Goal: Transaction & Acquisition: Purchase product/service

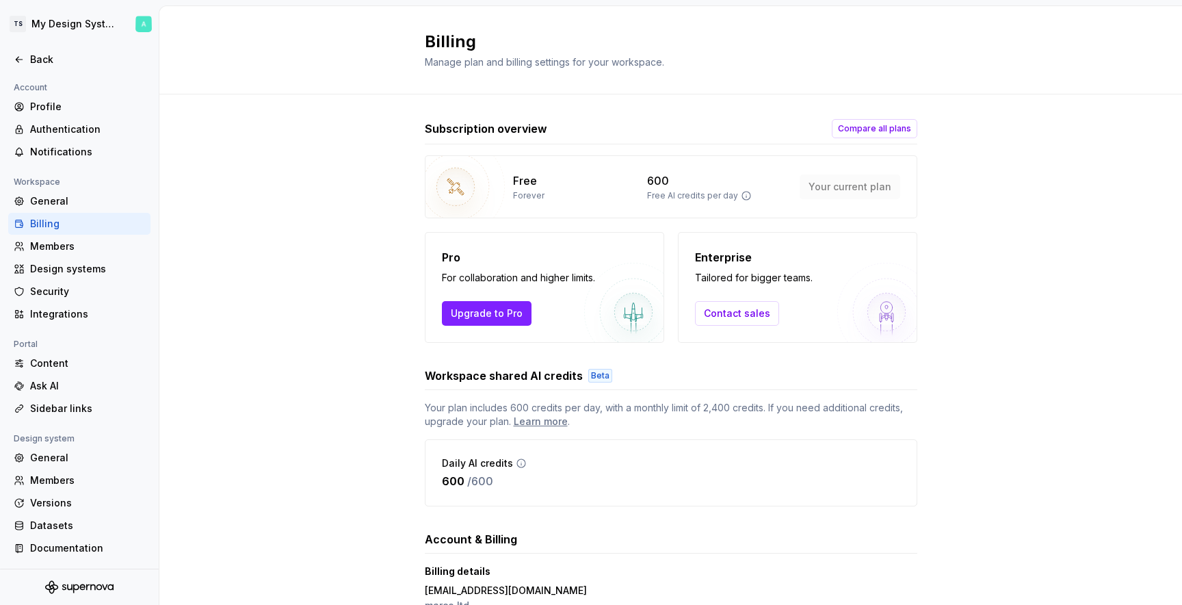
click at [872, 146] on div "Subscription overview Compare all plans Free Forever 600 Free AI credits per da…" at bounding box center [671, 231] width 493 height 224
click at [872, 137] on button "Compare all plans" at bounding box center [875, 128] width 86 height 19
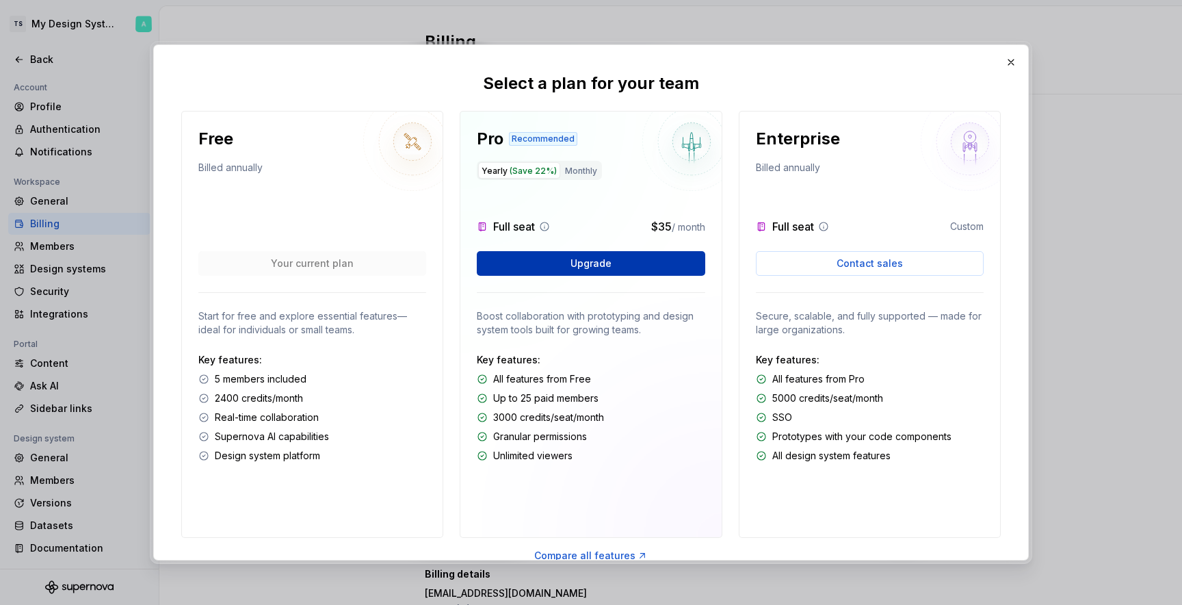
click at [660, 261] on button "Upgrade" at bounding box center [591, 263] width 228 height 25
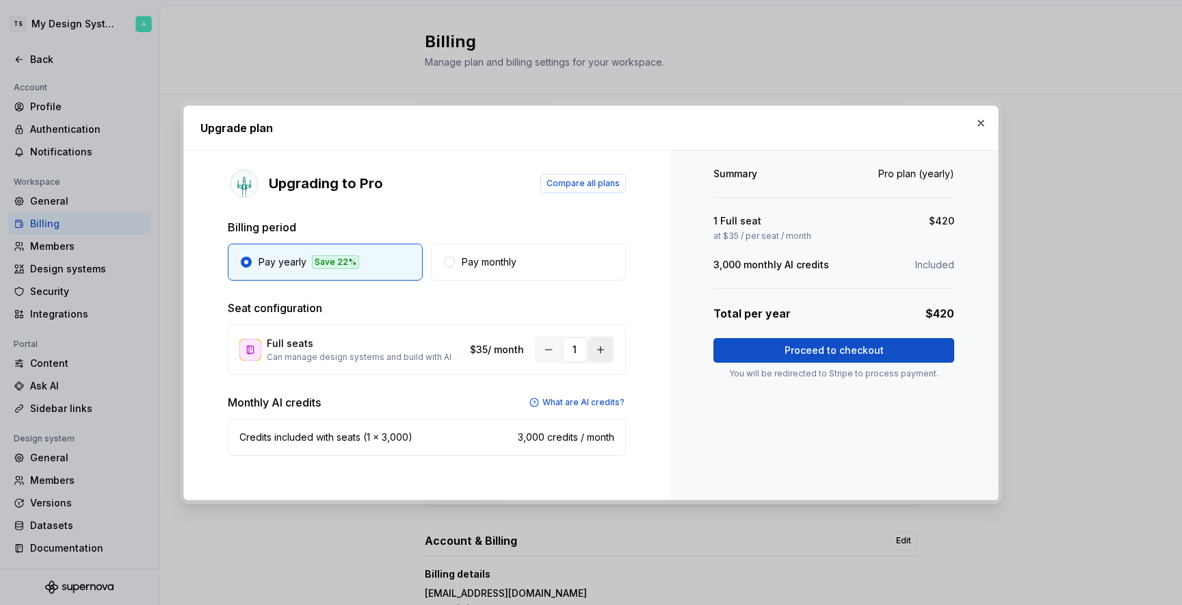
click at [603, 349] on button "button" at bounding box center [600, 349] width 25 height 25
click at [579, 280] on div "Upgrading to Pro Compare all plans Billing period Pay yearly Save 22% Pay month…" at bounding box center [427, 324] width 486 height 349
click at [579, 272] on button "Pay monthly" at bounding box center [528, 262] width 195 height 37
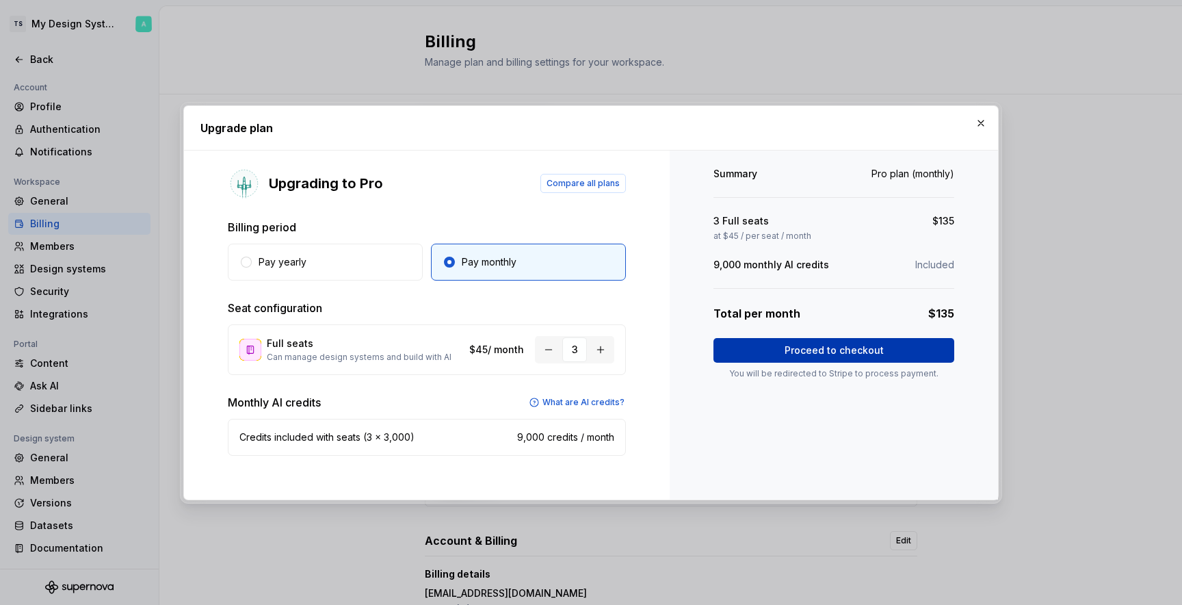
click at [809, 344] on span "Proceed to checkout" at bounding box center [834, 350] width 99 height 14
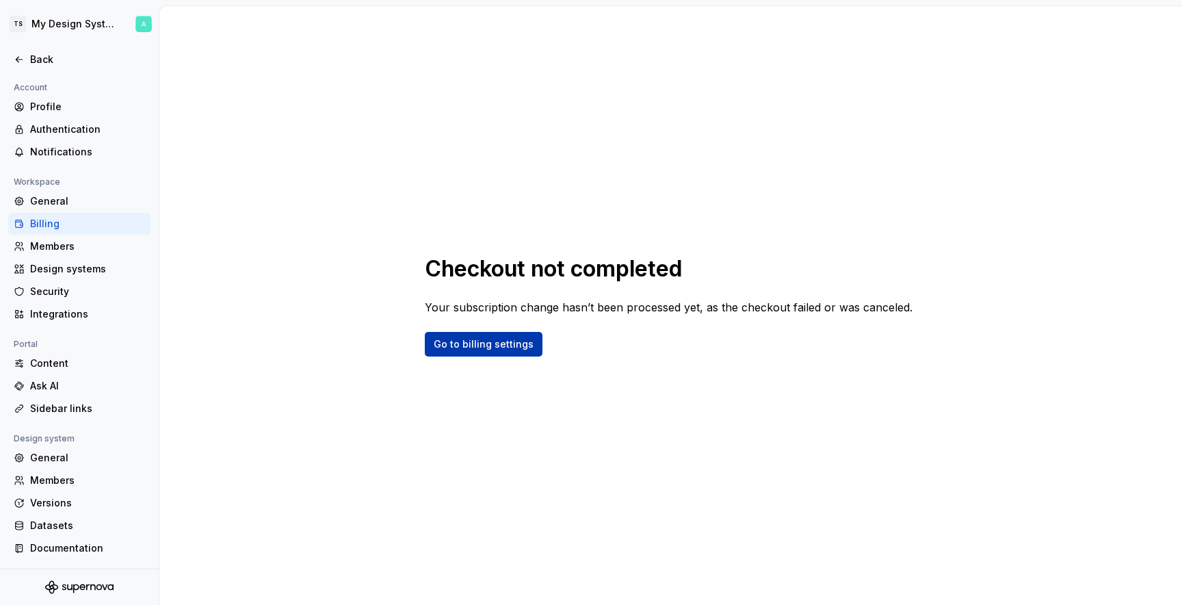
click at [493, 345] on span "Go to billing settings" at bounding box center [484, 344] width 100 height 14
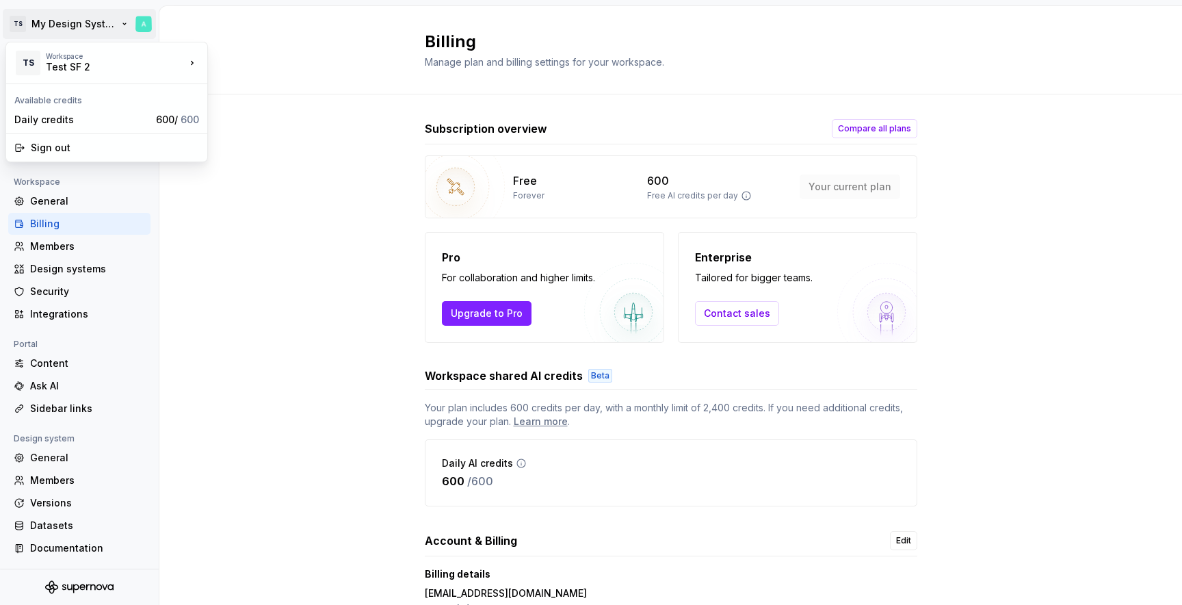
click at [107, 18] on html "TS My Design System Back Account Profile Authentication Notifications Workspace…" at bounding box center [591, 302] width 1182 height 605
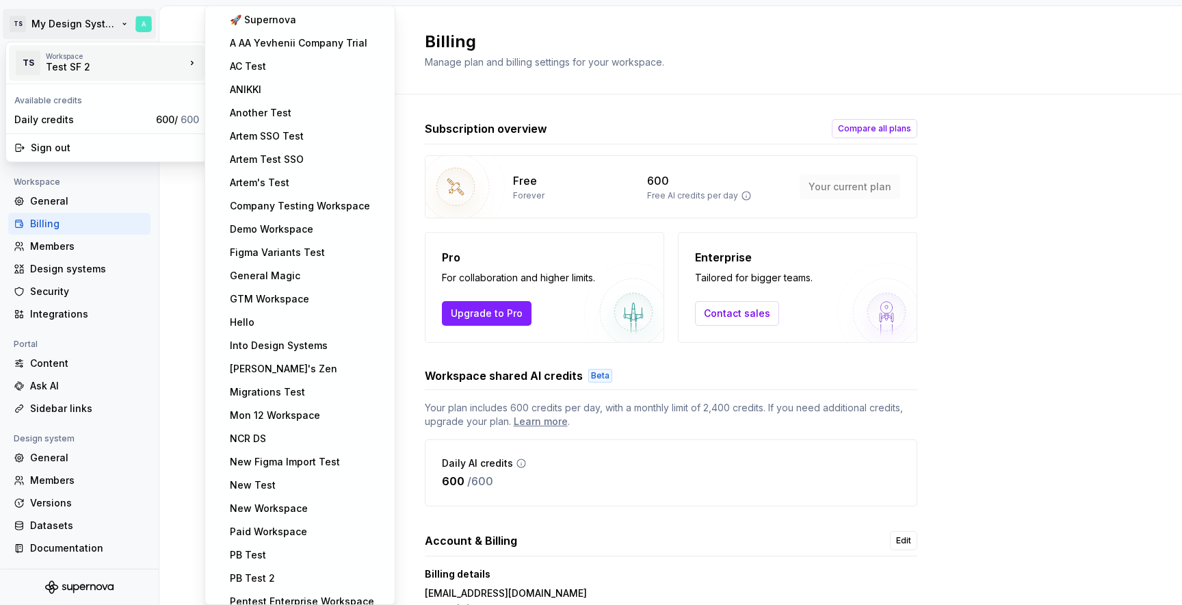
click at [956, 480] on html "TS My Design System Back Account Profile Authentication Notifications Workspace…" at bounding box center [591, 302] width 1182 height 605
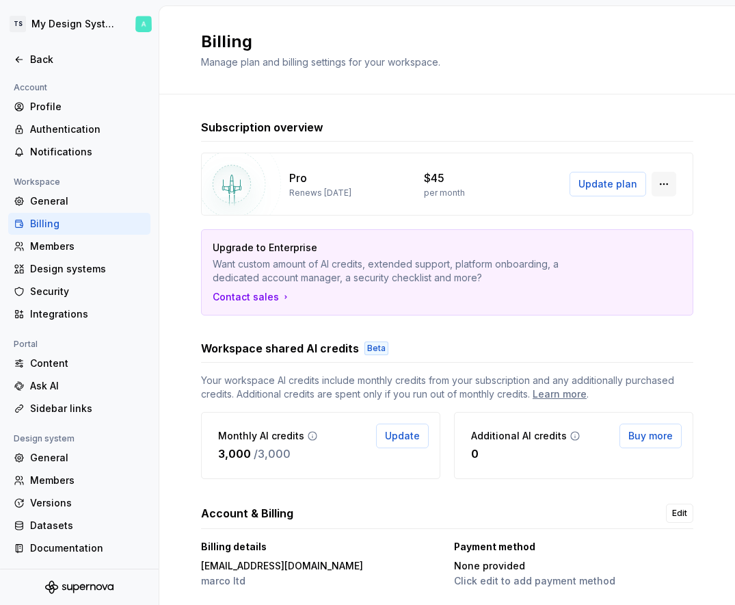
click at [675, 181] on button "button" at bounding box center [664, 184] width 25 height 25
click at [386, 316] on div "Subscription overview Pro Renews October 29, 2025 $45 per month Update plan Upg…" at bounding box center [447, 354] width 493 height 471
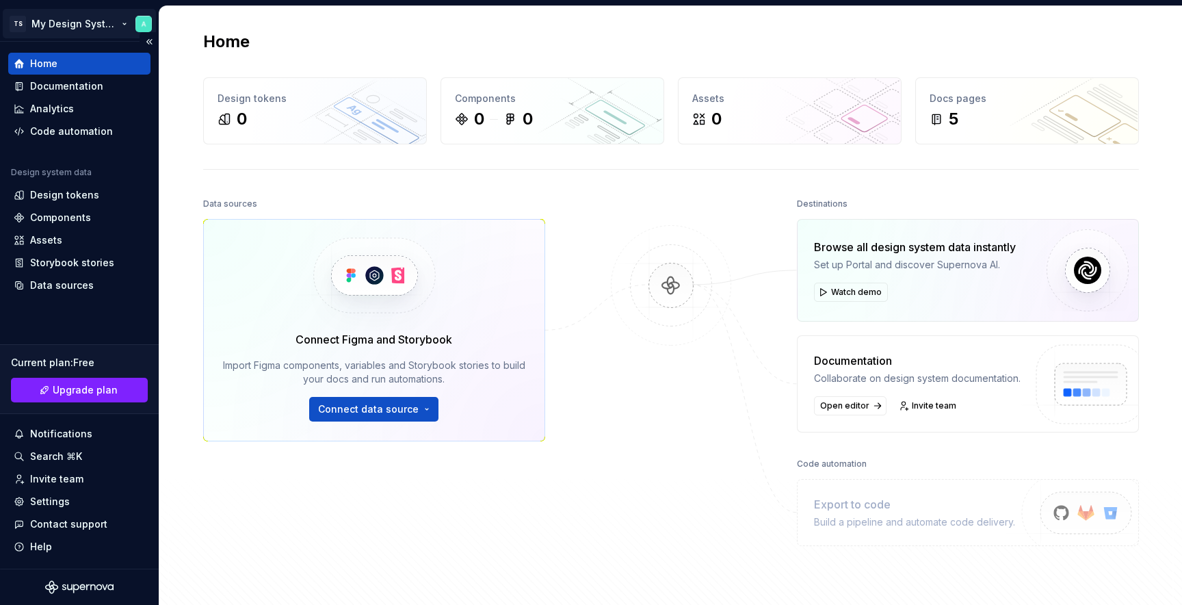
click at [84, 18] on html "TS My Design System Home Documentation Analytics Code automation Design system …" at bounding box center [591, 302] width 1182 height 605
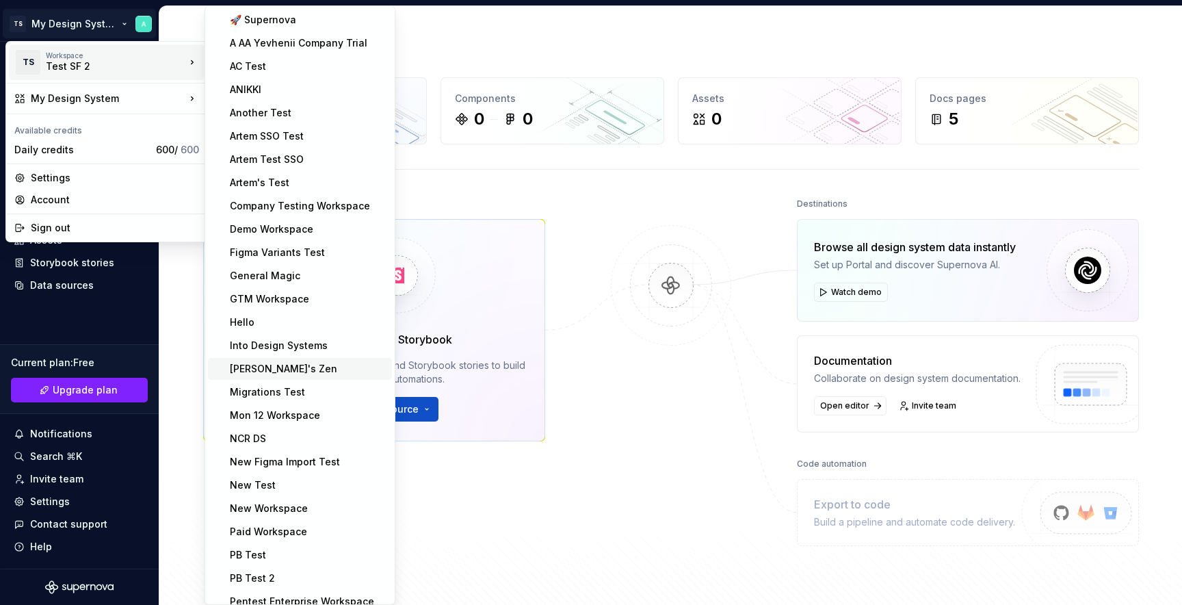
scroll to position [716, 0]
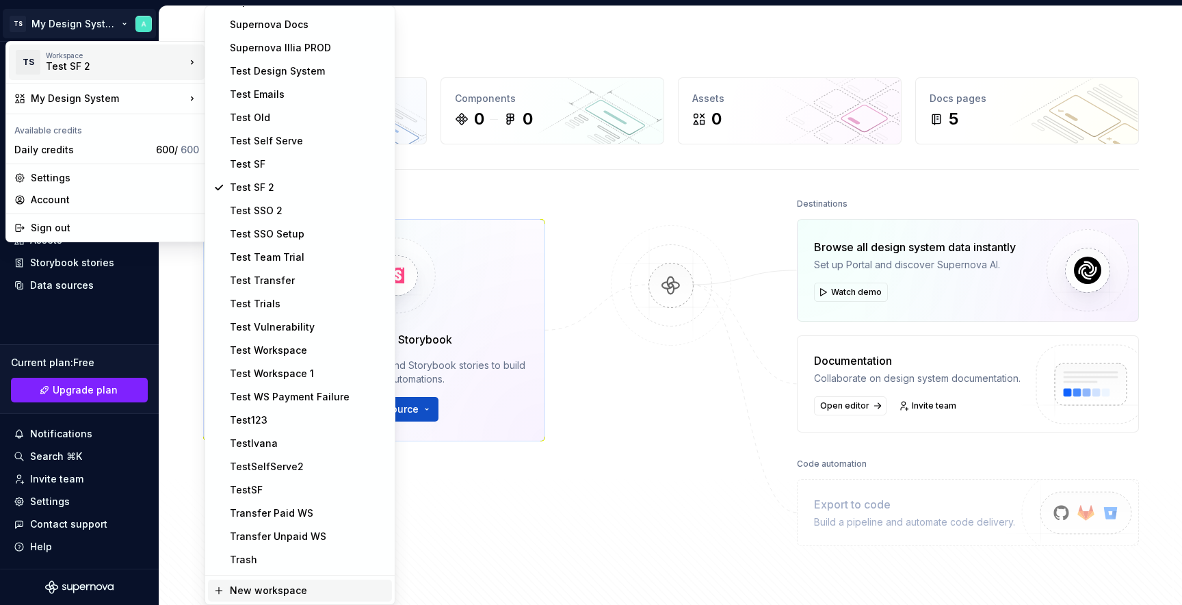
click at [276, 586] on div "New workspace" at bounding box center [308, 591] width 157 height 14
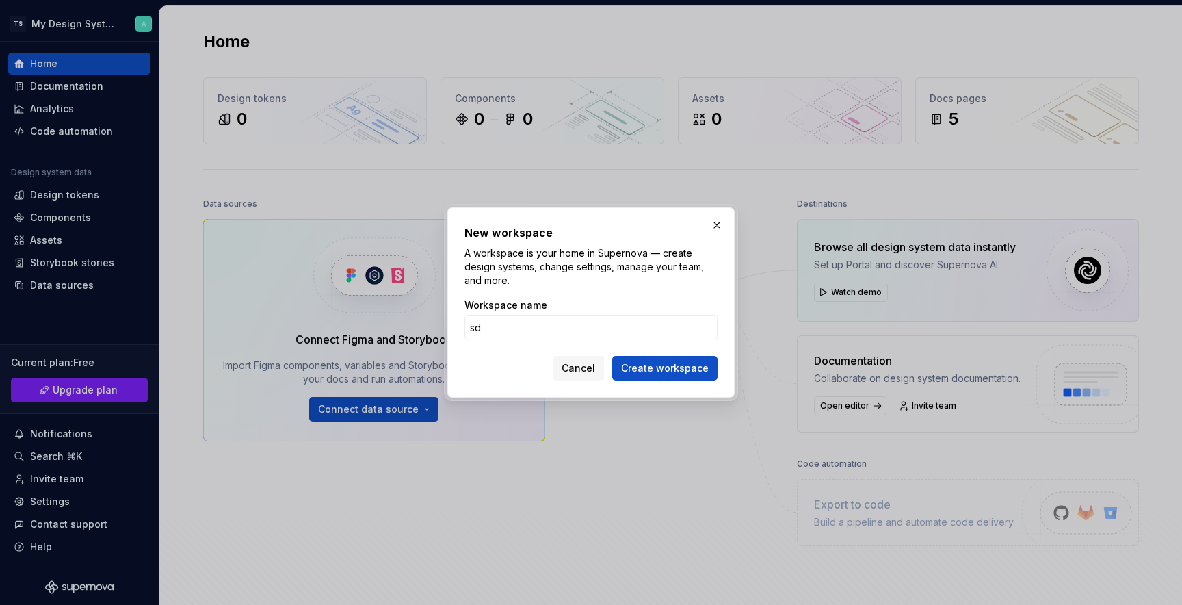
type input "s"
type input "Test"
click at [612, 356] on button "Create workspace" at bounding box center [664, 368] width 105 height 25
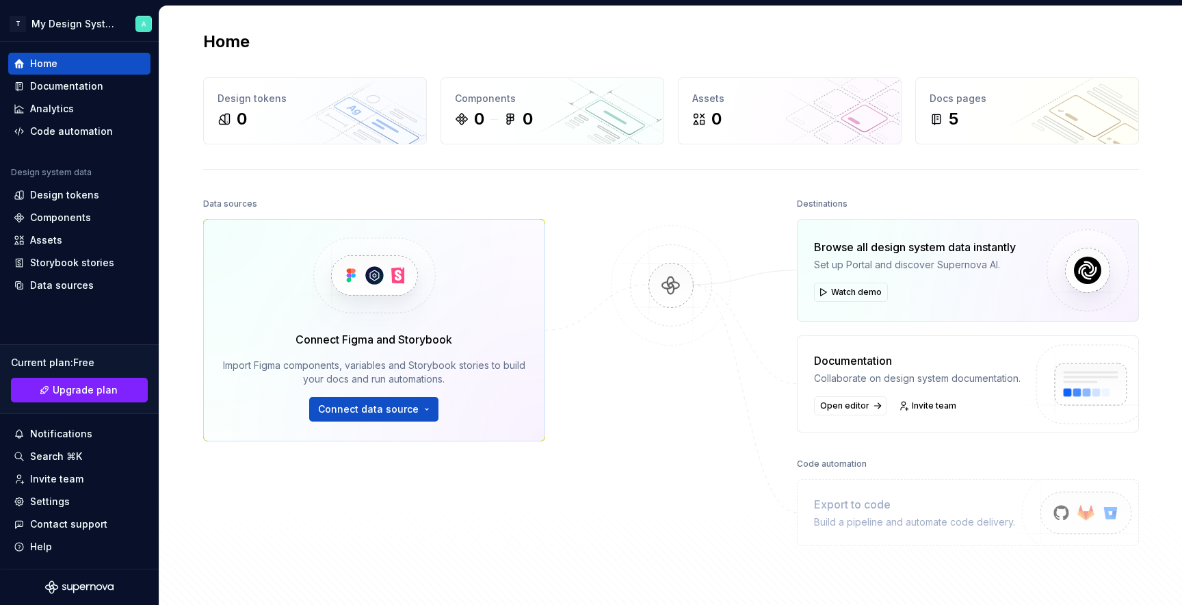
click at [599, 380] on div "Data sources Connect Figma and Storybook Import Figma components, variables and…" at bounding box center [671, 402] width 936 height 417
click at [70, 397] on button "Upgrade plan" at bounding box center [79, 390] width 137 height 25
